Goal: Check status: Check status

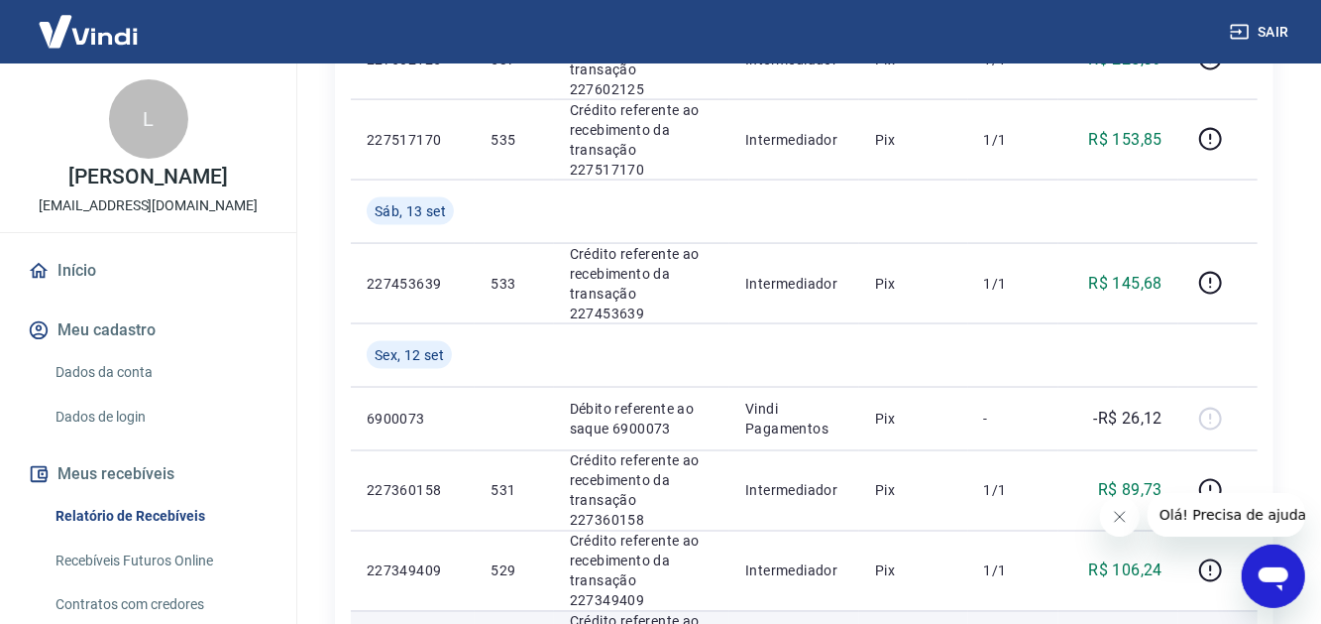
scroll to position [1586, 0]
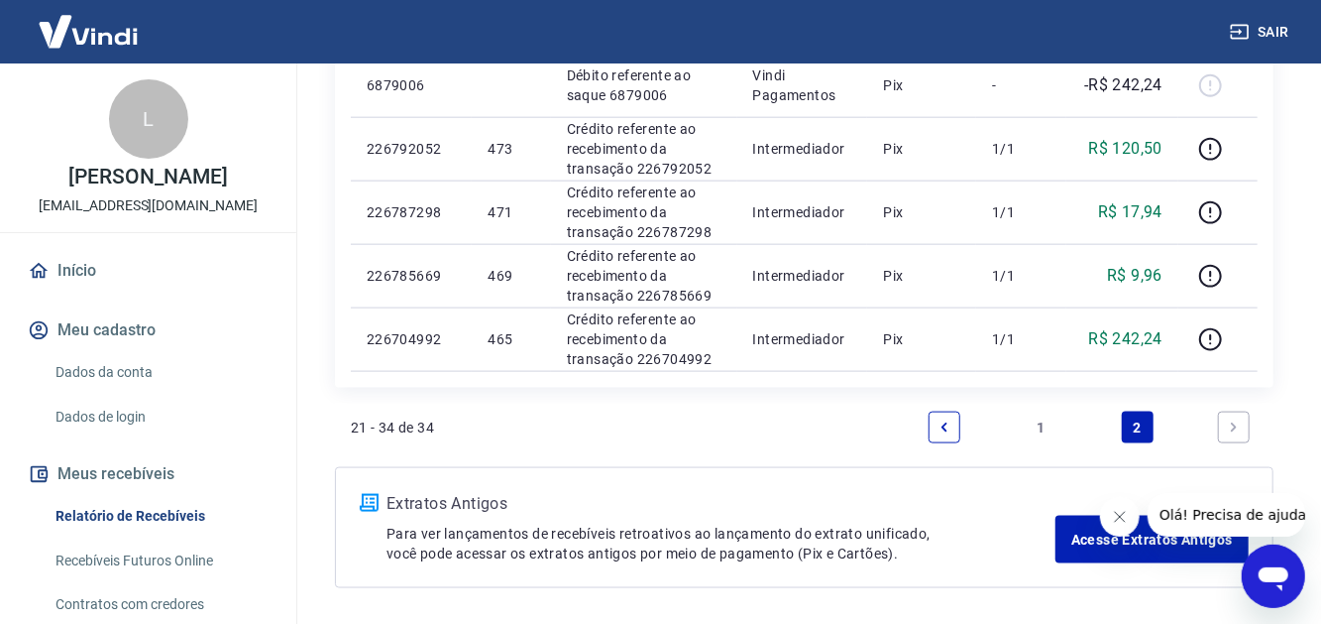
scroll to position [1190, 0]
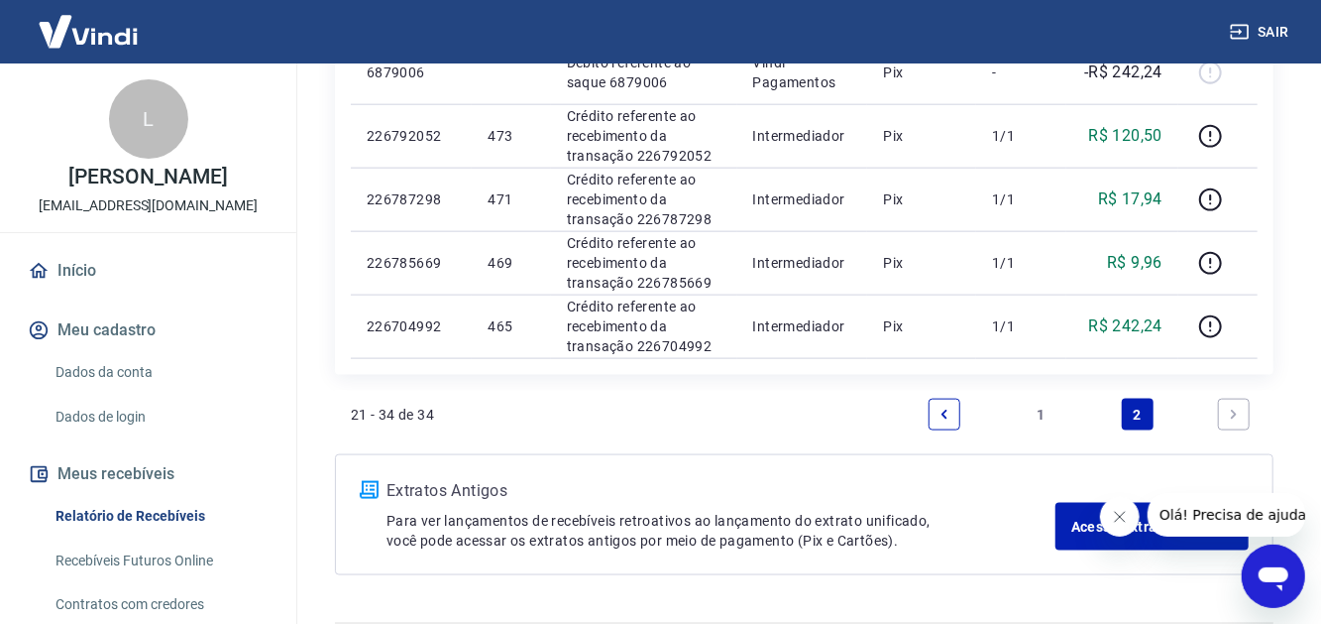
click at [1240, 412] on icon "Next page" at bounding box center [1234, 414] width 14 height 14
click at [1243, 407] on link "Next page" at bounding box center [1234, 415] width 32 height 32
click at [958, 406] on link "Previous page" at bounding box center [945, 415] width 32 height 32
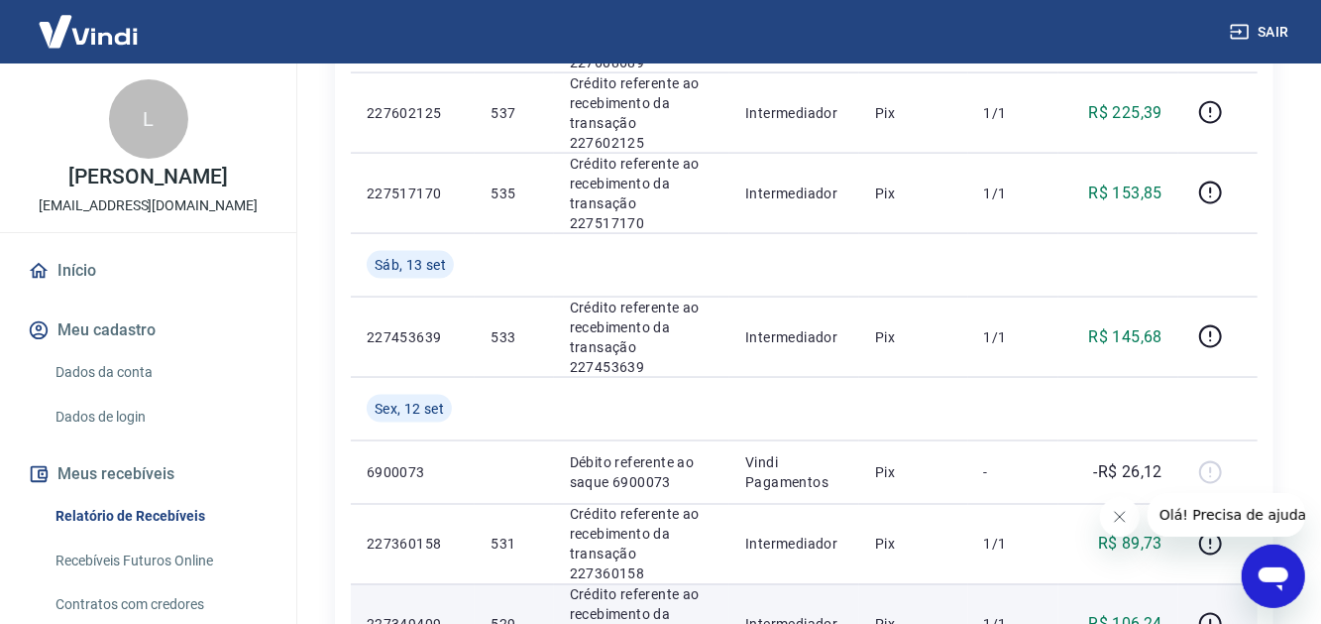
scroll to position [1586, 0]
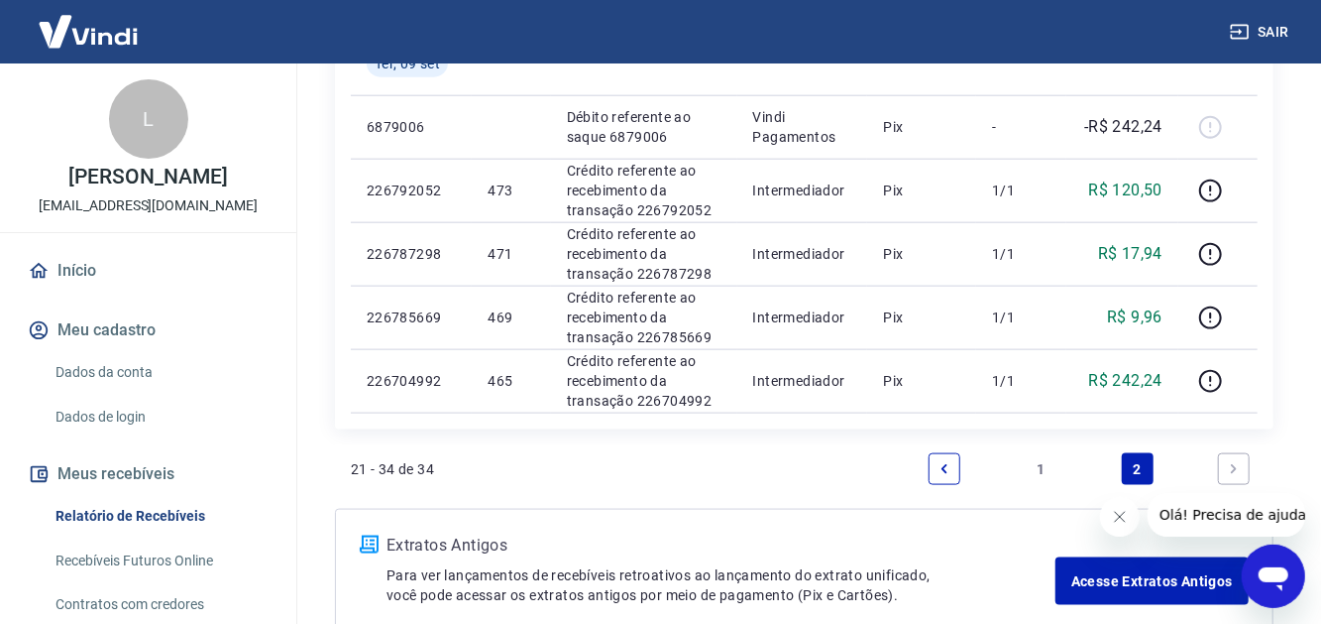
scroll to position [1190, 0]
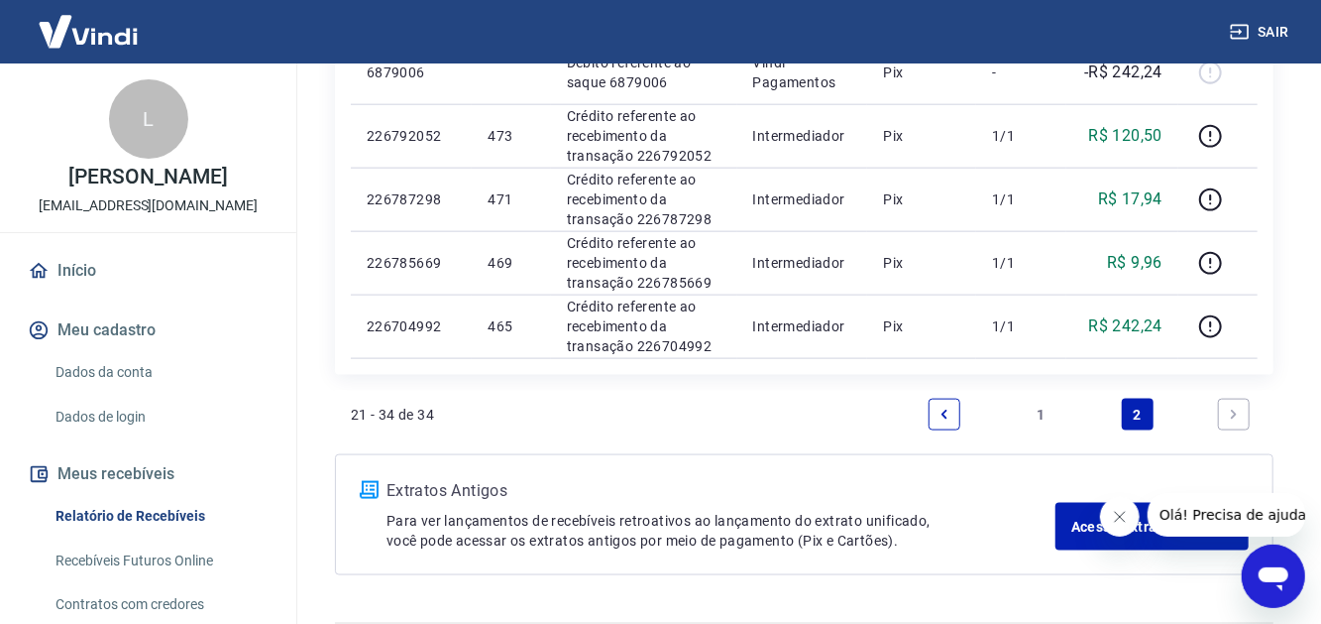
click at [961, 415] on link "Previous page" at bounding box center [945, 415] width 32 height 32
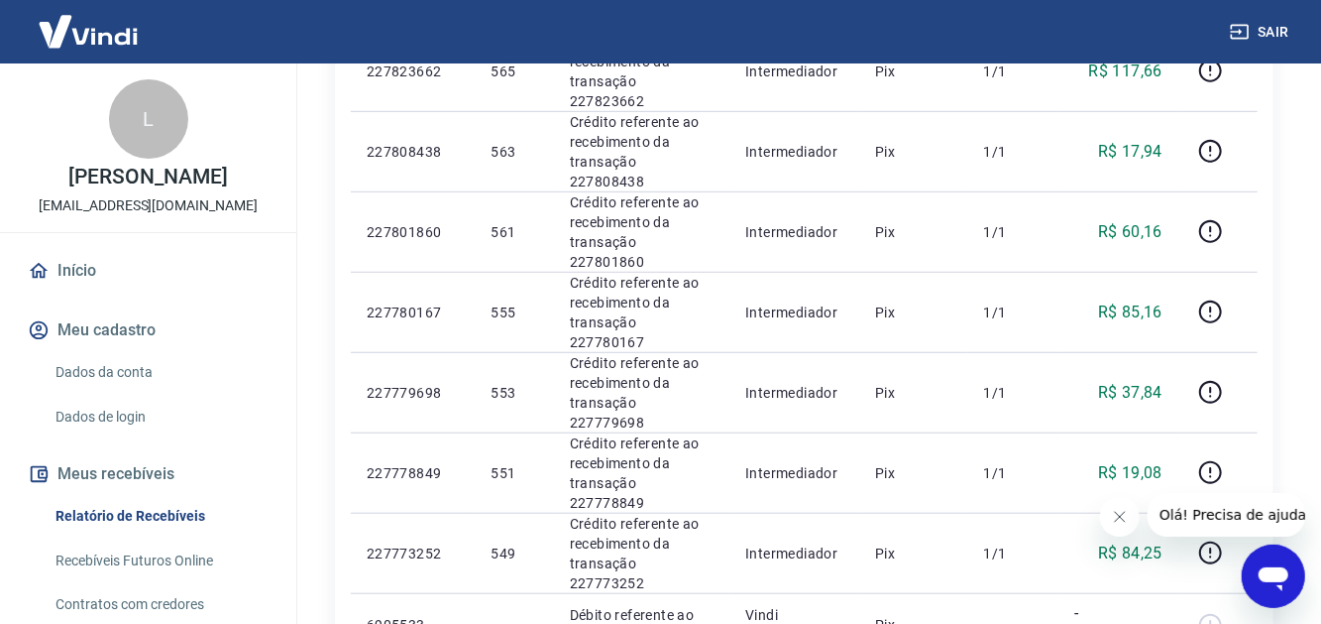
scroll to position [737, 0]
